Goal: Entertainment & Leisure: Consume media (video, audio)

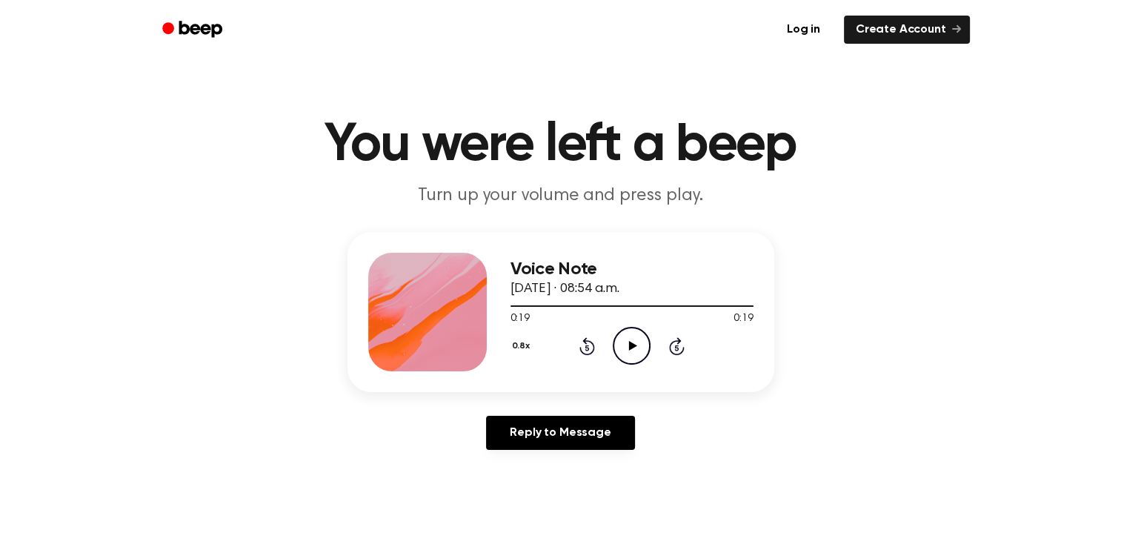
click at [631, 348] on icon "Play Audio" at bounding box center [632, 346] width 38 height 38
click at [631, 352] on icon "Play Audio" at bounding box center [632, 346] width 38 height 38
click at [631, 341] on icon "Pause Audio" at bounding box center [632, 346] width 38 height 38
click at [627, 344] on icon "Play Audio" at bounding box center [632, 346] width 38 height 38
click at [649, 339] on icon "Play Audio" at bounding box center [632, 346] width 38 height 38
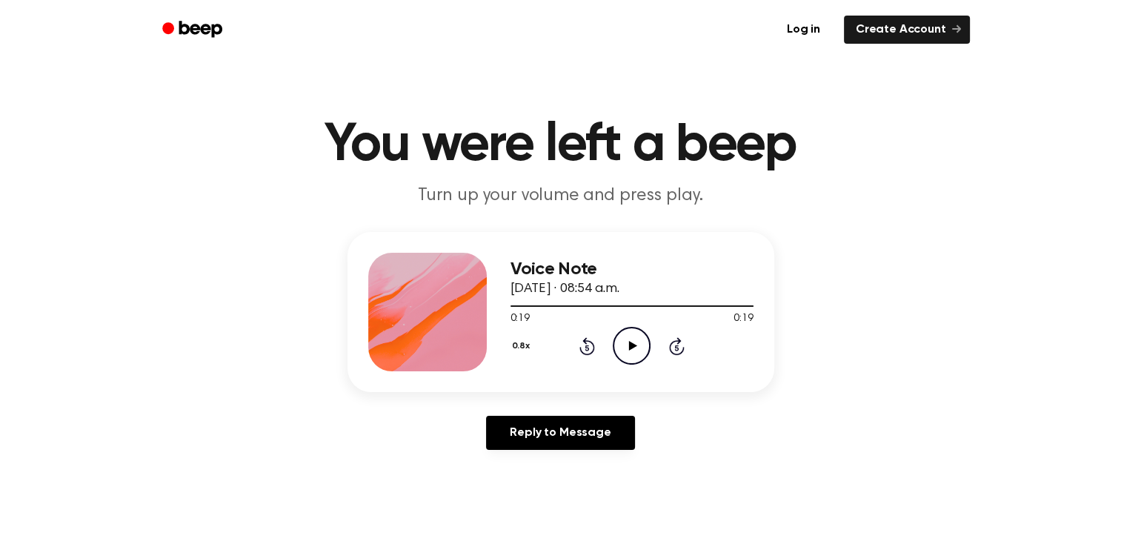
click at [631, 347] on icon at bounding box center [633, 346] width 8 height 10
click at [638, 339] on icon "Pause Audio" at bounding box center [632, 346] width 38 height 38
click at [587, 341] on icon at bounding box center [588, 346] width 16 height 18
click at [634, 338] on icon "Play Audio" at bounding box center [632, 346] width 38 height 38
click at [631, 340] on icon "Play Audio" at bounding box center [632, 346] width 38 height 38
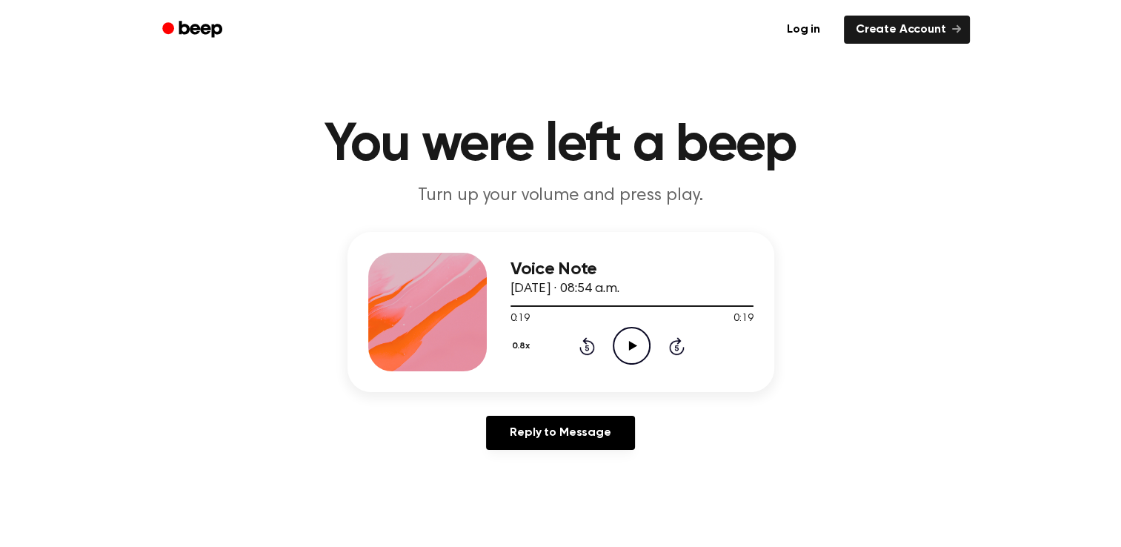
click at [625, 342] on icon "Play Audio" at bounding box center [632, 346] width 38 height 38
click at [626, 351] on icon "Play Audio" at bounding box center [632, 346] width 38 height 38
click at [631, 347] on icon at bounding box center [633, 346] width 8 height 10
click at [629, 346] on icon at bounding box center [633, 346] width 8 height 10
click at [625, 336] on icon "Play Audio" at bounding box center [632, 346] width 38 height 38
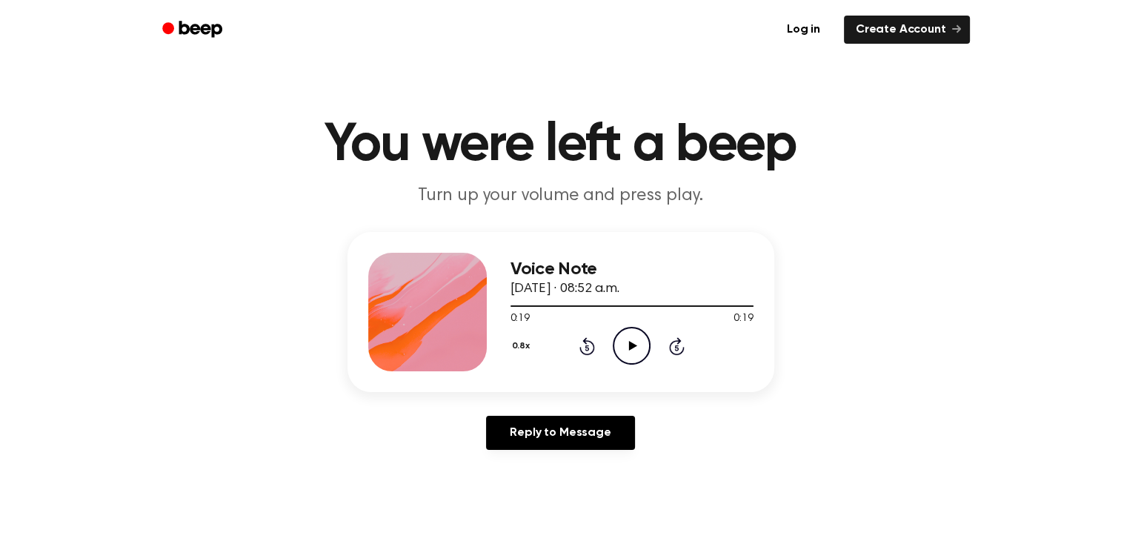
click at [625, 336] on icon "Play Audio" at bounding box center [632, 346] width 38 height 38
click at [627, 342] on icon "Play Audio" at bounding box center [632, 346] width 38 height 38
click at [625, 346] on icon "Play Audio" at bounding box center [632, 346] width 38 height 38
click at [629, 345] on icon at bounding box center [633, 346] width 8 height 10
click at [629, 345] on icon at bounding box center [631, 346] width 7 height 10
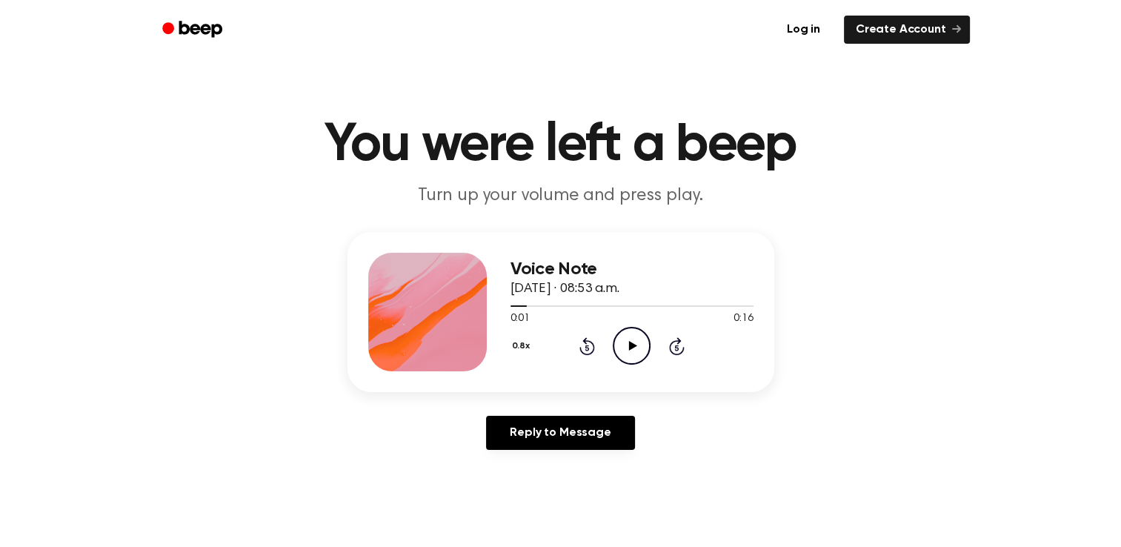
click at [587, 347] on icon at bounding box center [587, 348] width 4 height 6
click at [635, 352] on icon "Play Audio" at bounding box center [632, 346] width 38 height 38
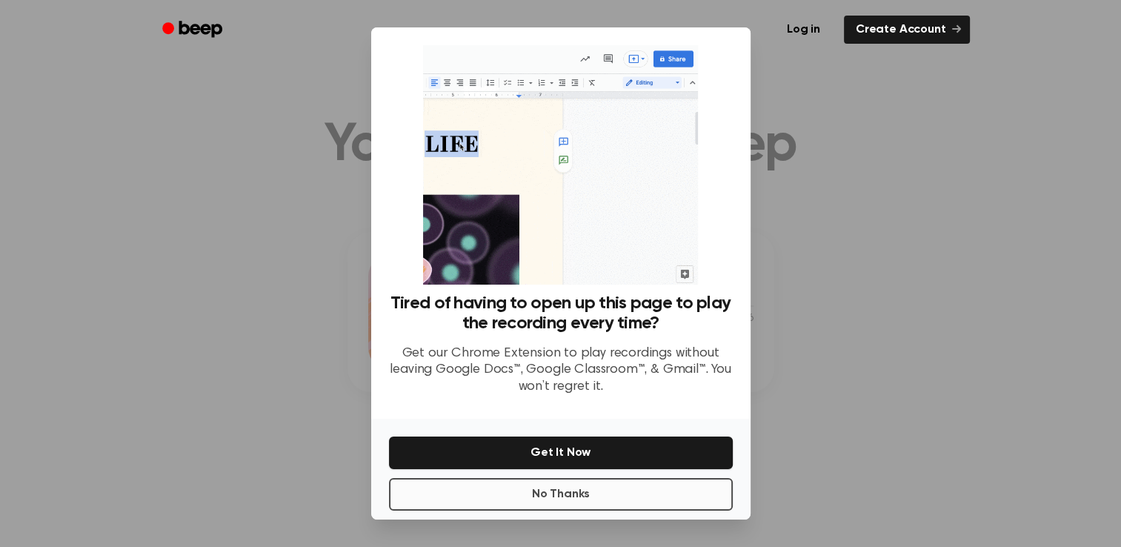
click at [575, 503] on button "No Thanks" at bounding box center [561, 494] width 344 height 33
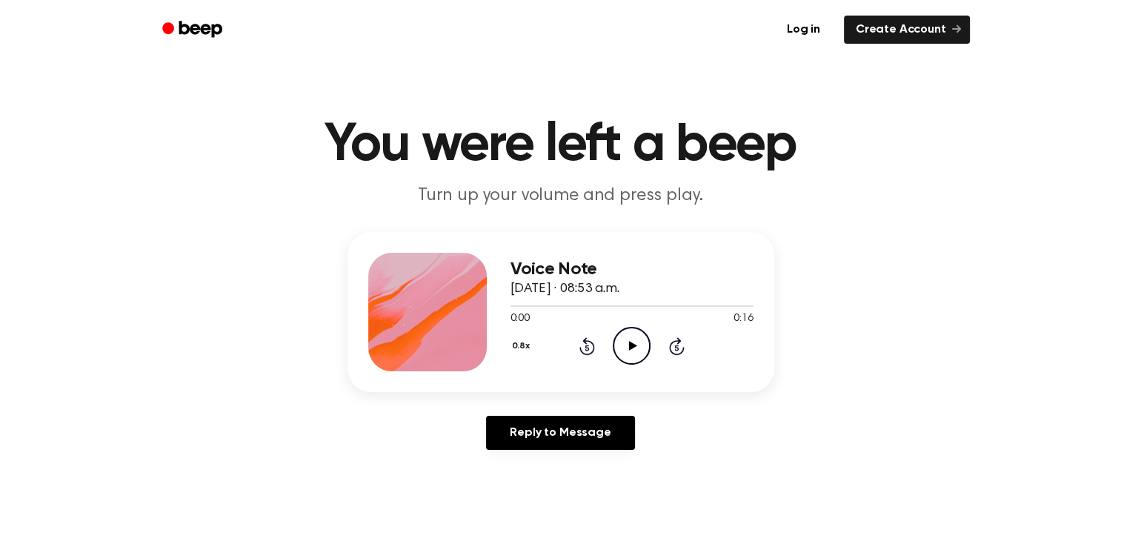
click at [636, 350] on icon "Play Audio" at bounding box center [632, 346] width 38 height 38
click at [626, 351] on icon "Play Audio" at bounding box center [632, 346] width 38 height 38
click at [630, 345] on icon at bounding box center [633, 346] width 8 height 10
click at [631, 343] on icon at bounding box center [633, 346] width 8 height 10
